Goal: Find contact information: Find contact information

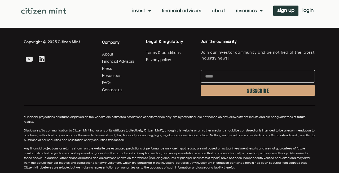
scroll to position [1436, 0]
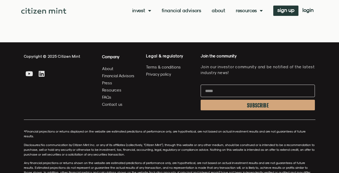
click at [105, 105] on span "Contact us" at bounding box center [112, 104] width 20 height 7
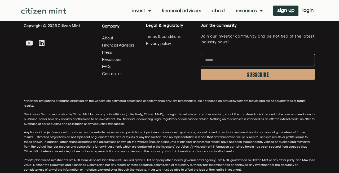
scroll to position [339, 0]
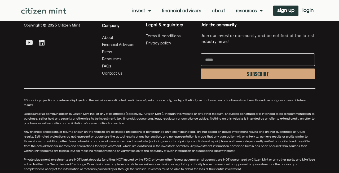
click at [108, 73] on span "Contact us" at bounding box center [112, 73] width 20 height 7
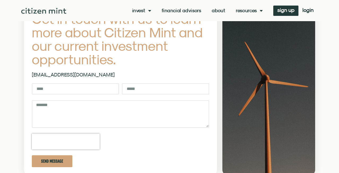
scroll to position [32, 0]
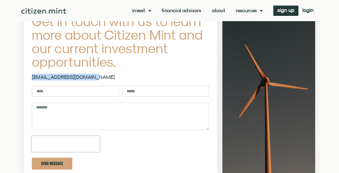
drag, startPoint x: 77, startPoint y: 76, endPoint x: 30, endPoint y: 77, distance: 46.1
click at [30, 77] on section "Get in touch with us to learn more about Citizen Mint and our current investmen…" at bounding box center [120, 45] width 188 height 81
copy link "[EMAIL_ADDRESS][DOMAIN_NAME]"
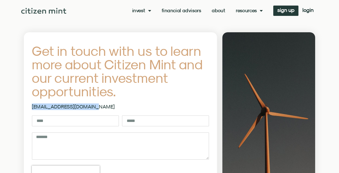
scroll to position [0, 0]
